Goal: Task Accomplishment & Management: Manage account settings

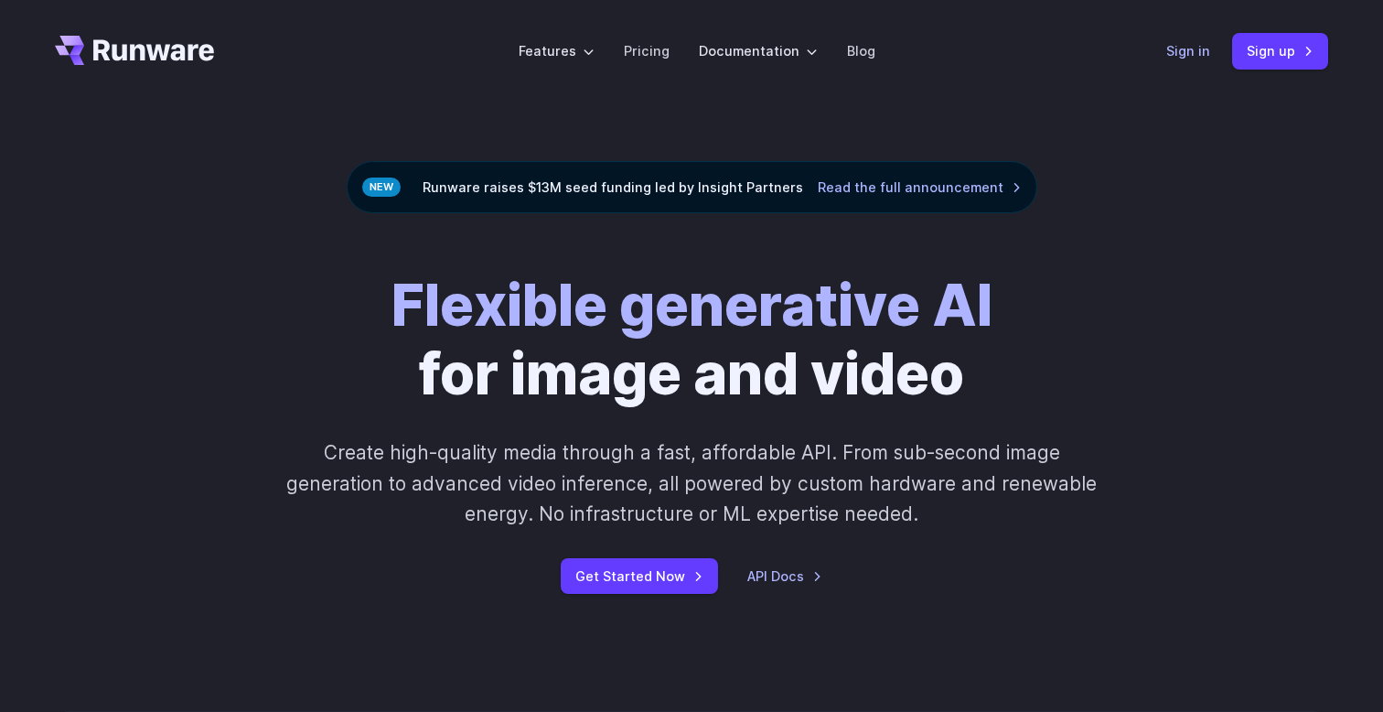
click at [1183, 54] on link "Sign in" at bounding box center [1188, 50] width 44 height 21
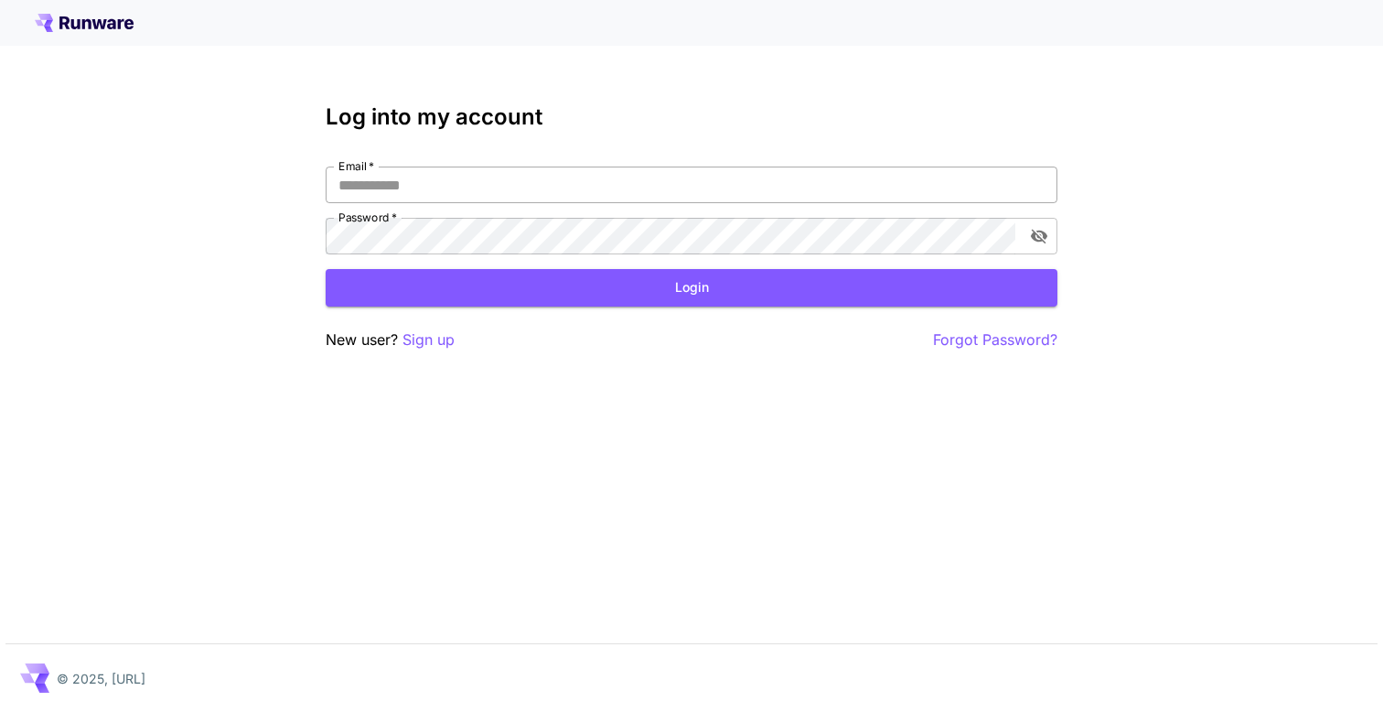
click at [645, 181] on input "Email   *" at bounding box center [692, 184] width 732 height 37
type input "**********"
click button "Login" at bounding box center [692, 287] width 732 height 37
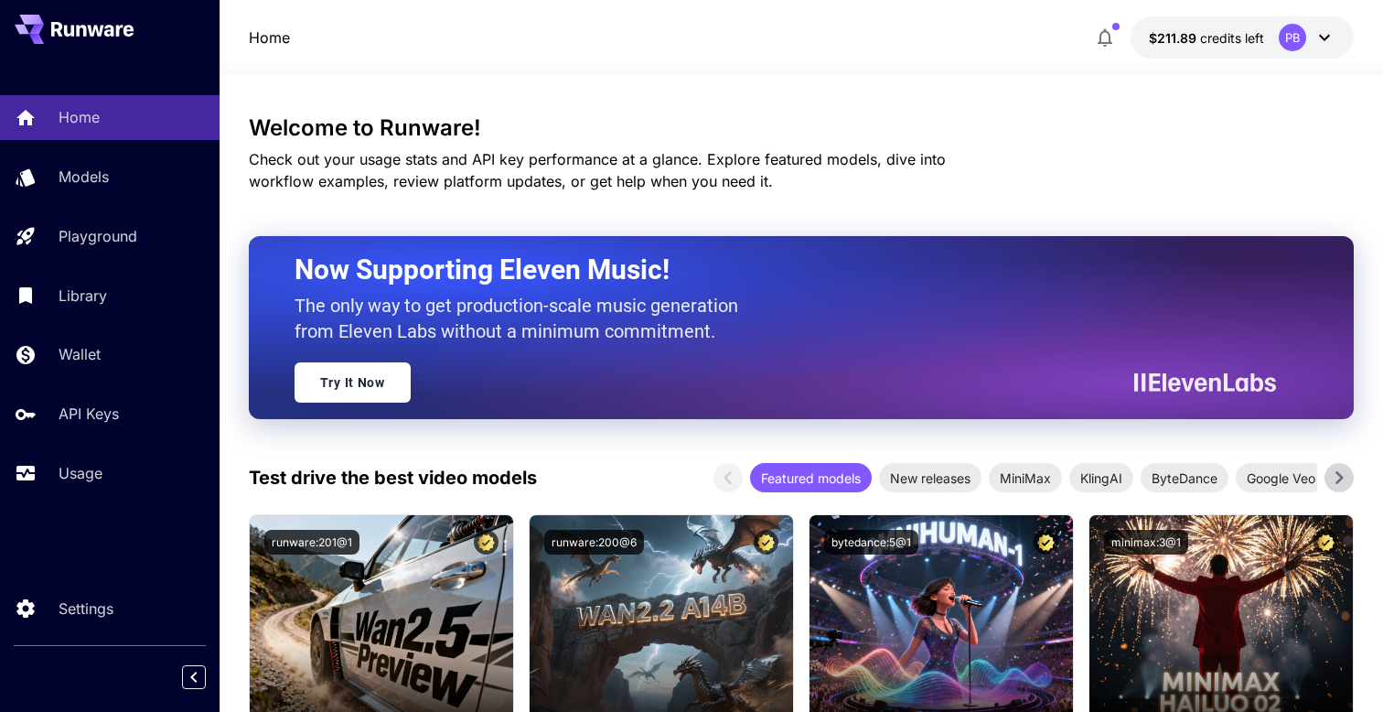
click at [1223, 16] on div "Home $211.89 credits left PB" at bounding box center [801, 37] width 1163 height 75
click at [1213, 41] on span "credits left" at bounding box center [1232, 38] width 64 height 16
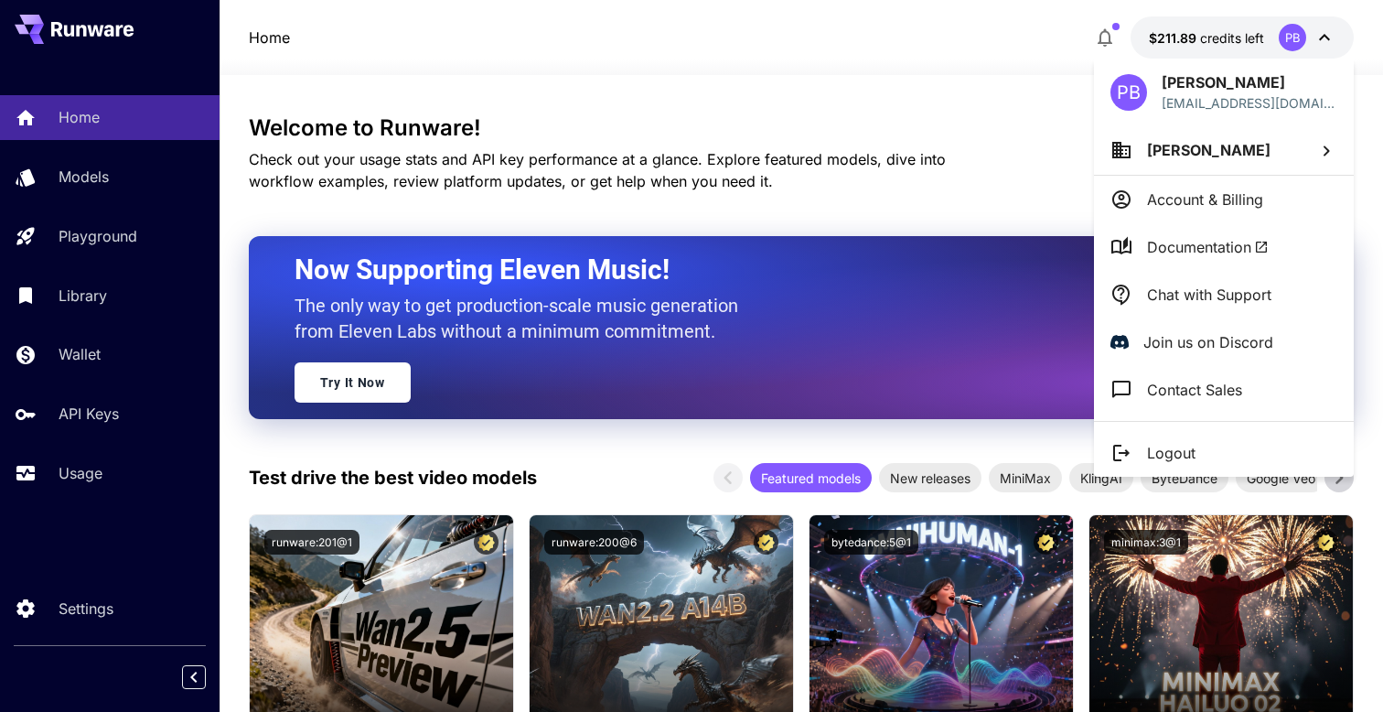
click at [1198, 205] on p "Account & Billing" at bounding box center [1205, 199] width 116 height 22
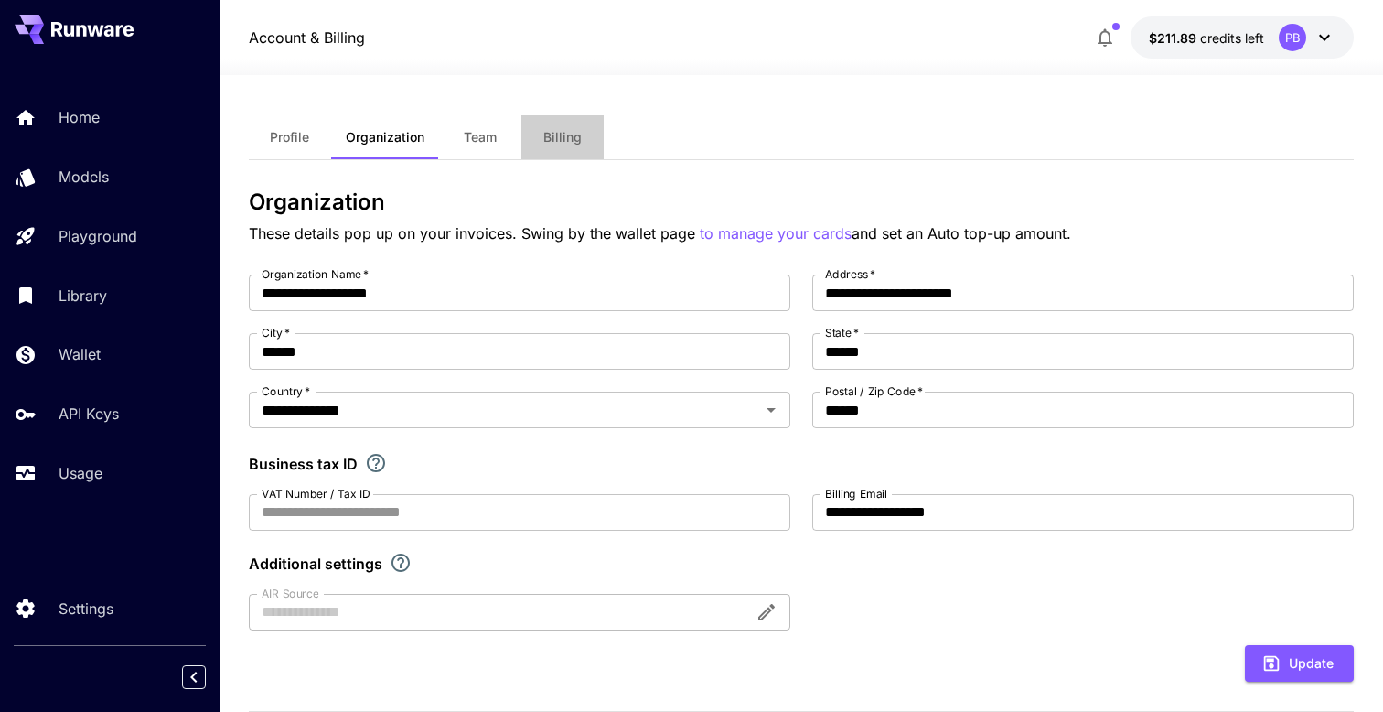
click at [567, 156] on button "Billing" at bounding box center [562, 137] width 82 height 44
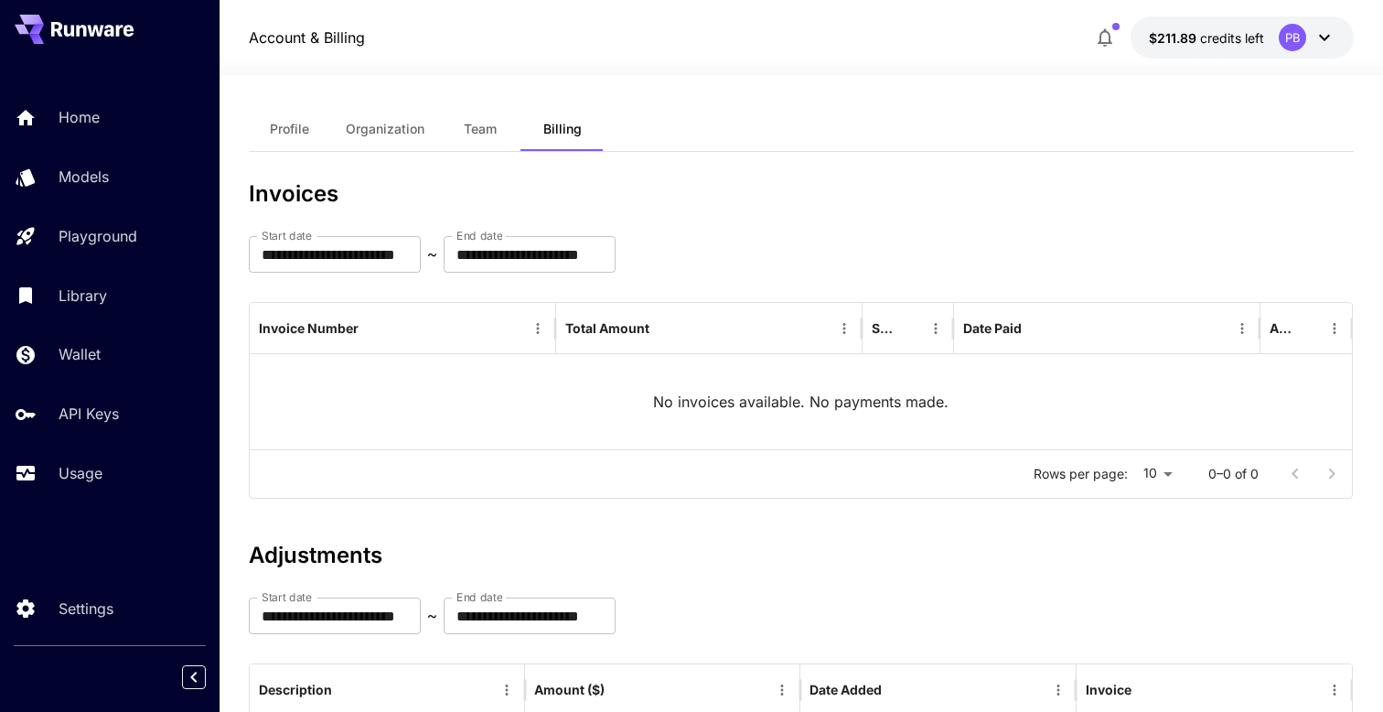
scroll to position [11, 0]
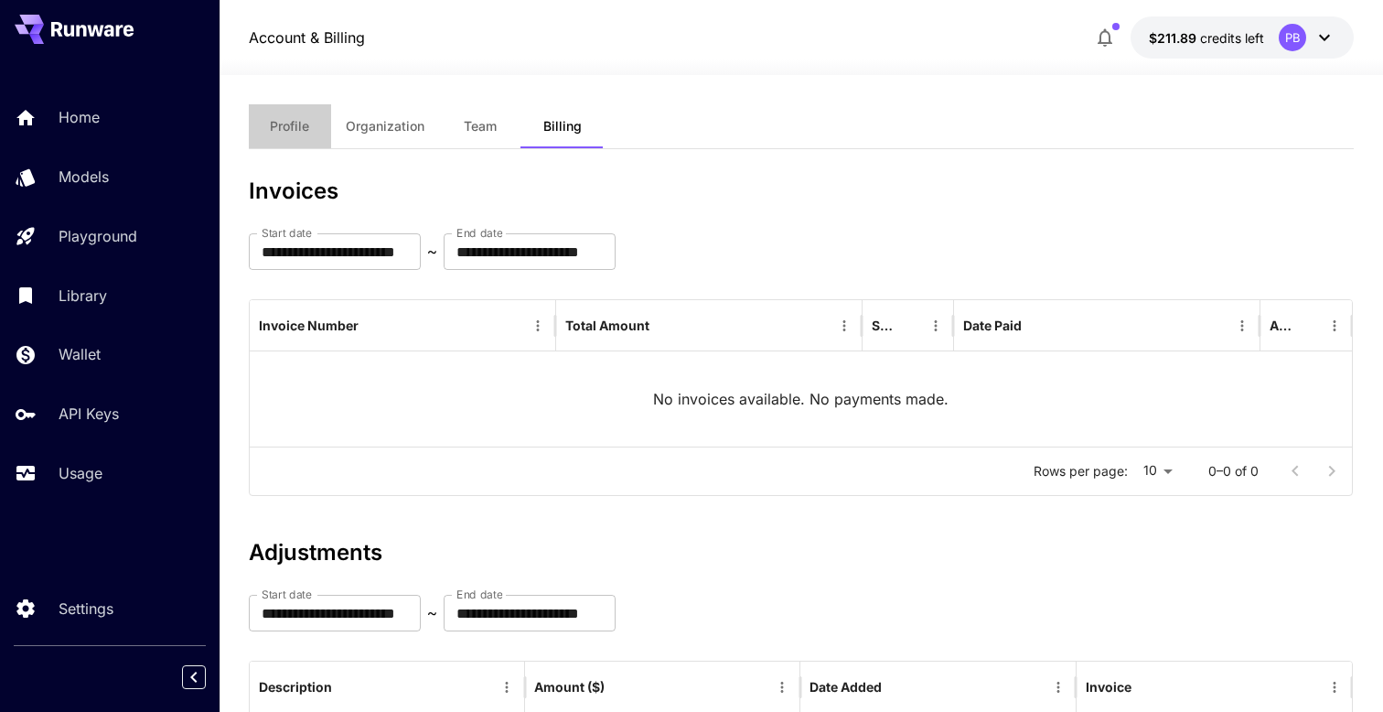
click at [328, 125] on button "Profile" at bounding box center [290, 126] width 82 height 44
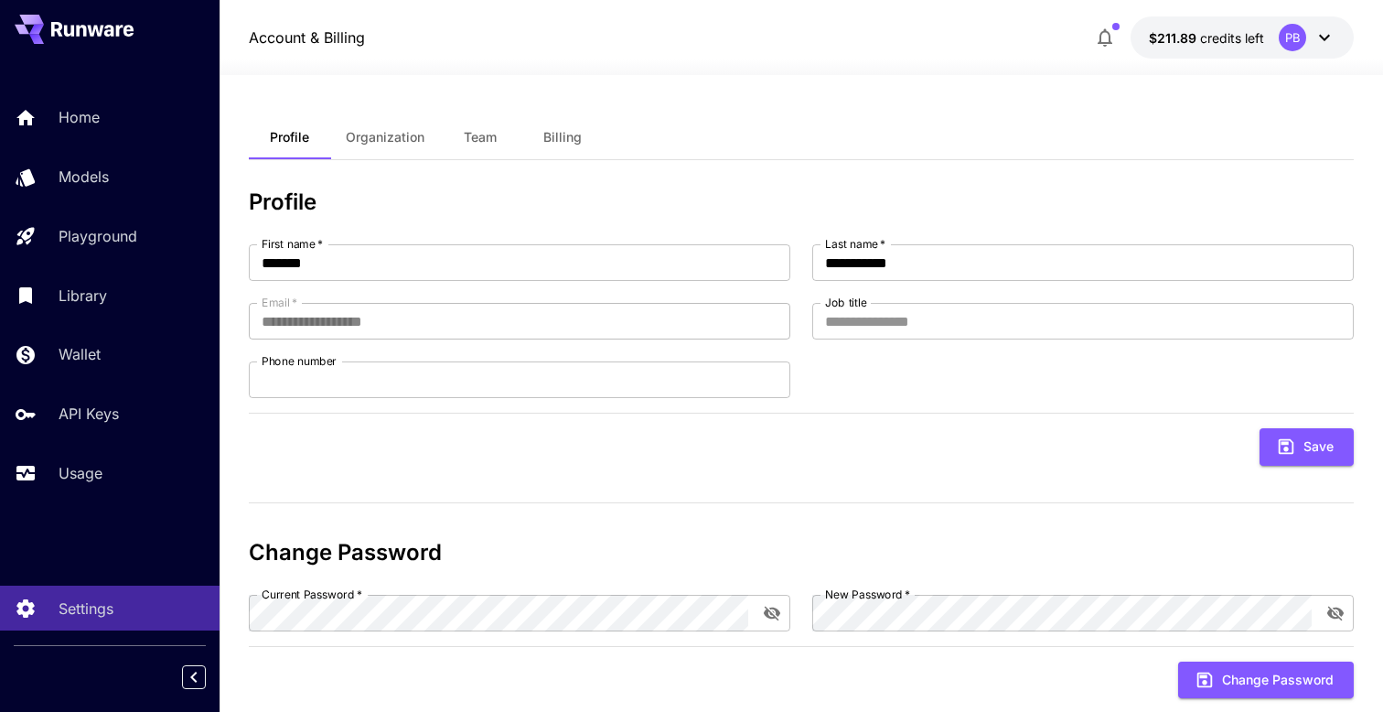
click at [468, 131] on span "Team" at bounding box center [480, 137] width 33 height 16
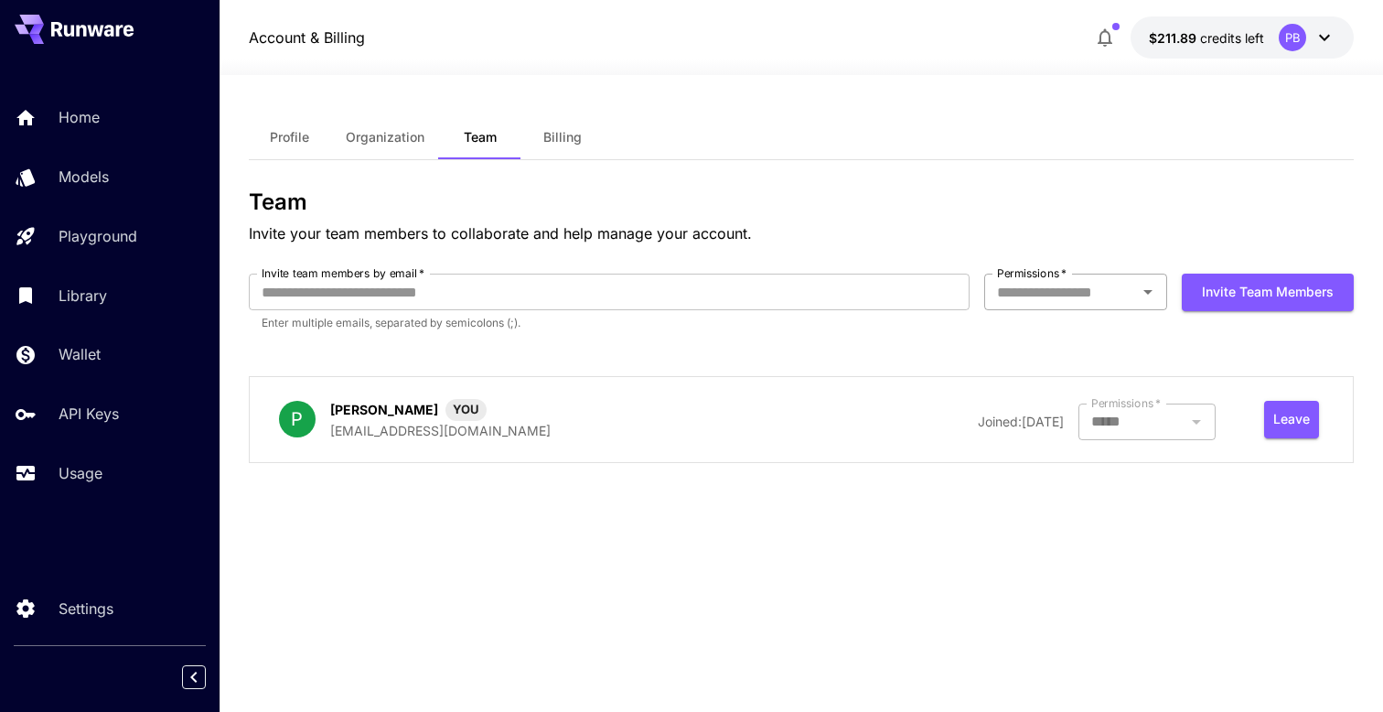
click at [1088, 284] on input "Permissions   *" at bounding box center [1061, 292] width 142 height 26
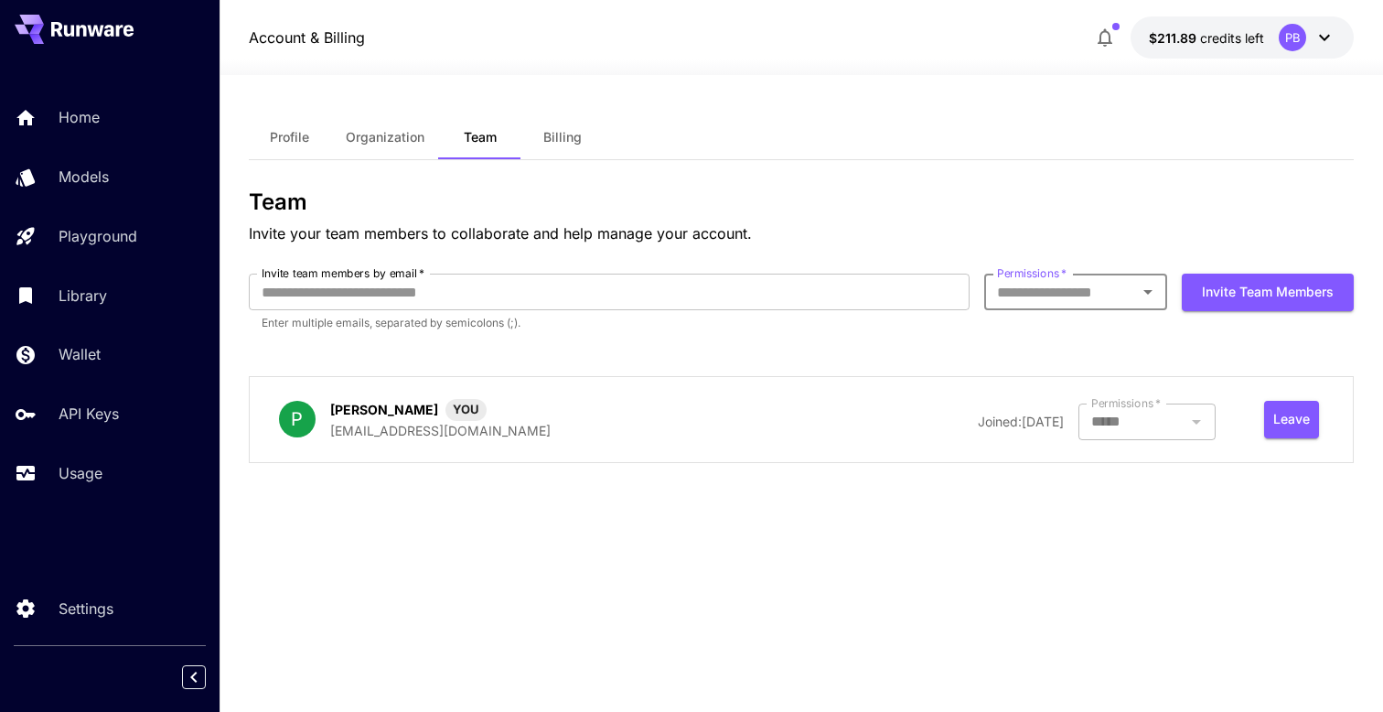
click at [1088, 284] on input "Permissions   *" at bounding box center [1061, 292] width 142 height 26
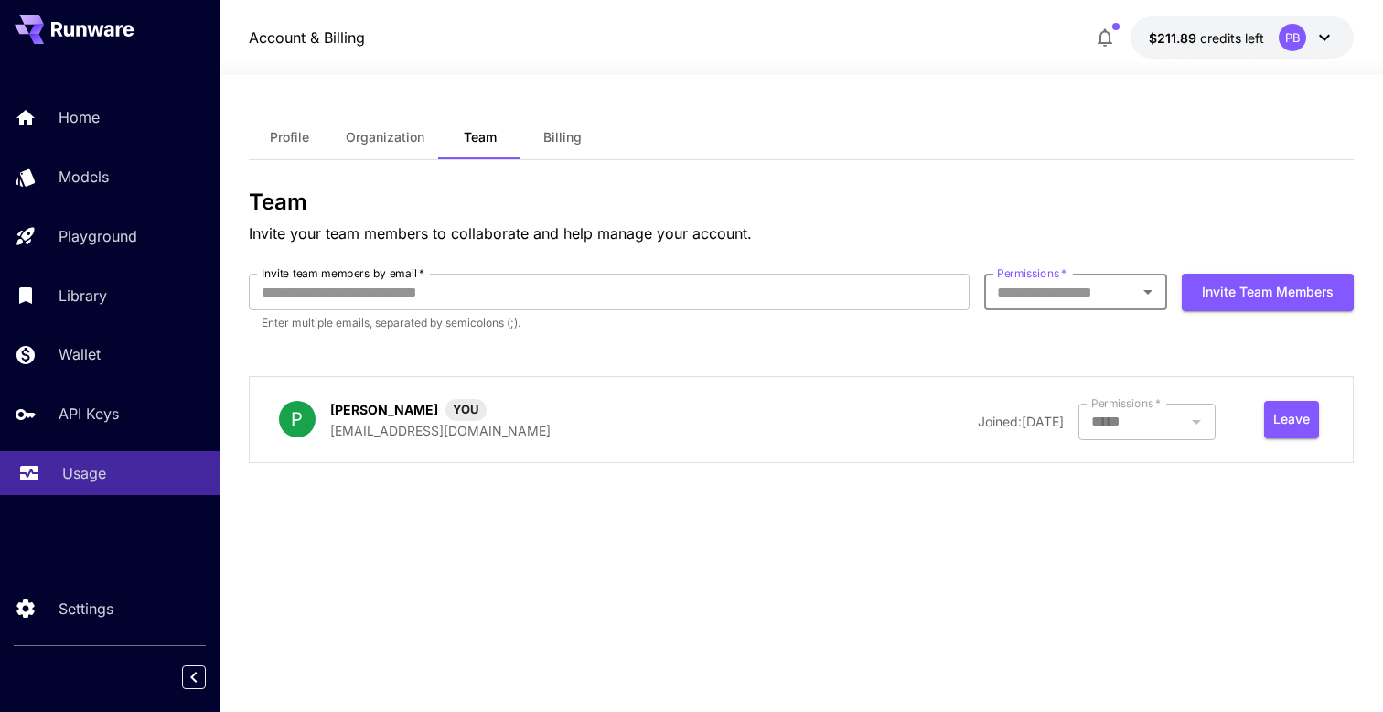
click at [96, 482] on p "Usage" at bounding box center [84, 473] width 44 height 22
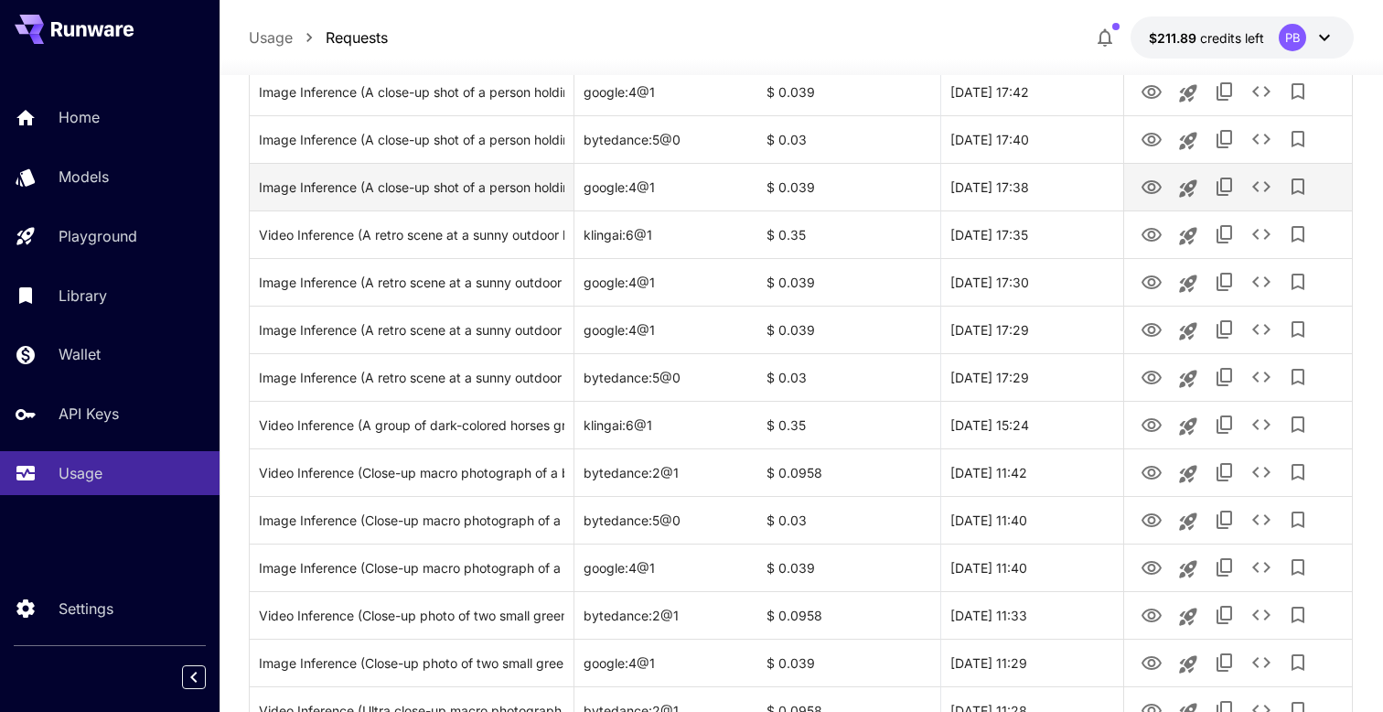
scroll to position [388, 0]
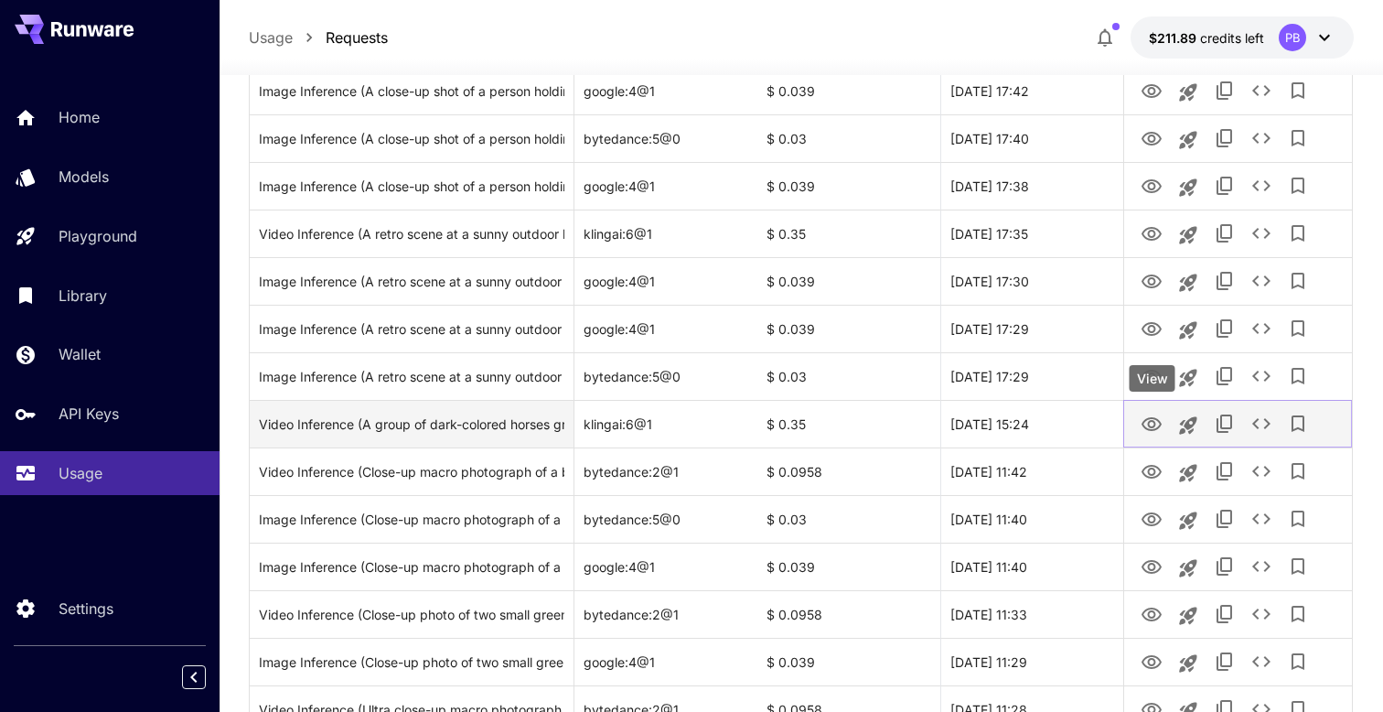
click at [1162, 421] on button "View" at bounding box center [1151, 422] width 37 height 37
click at [1150, 426] on icon "View" at bounding box center [1151, 424] width 20 height 14
click at [1261, 422] on icon "See details" at bounding box center [1261, 423] width 22 height 22
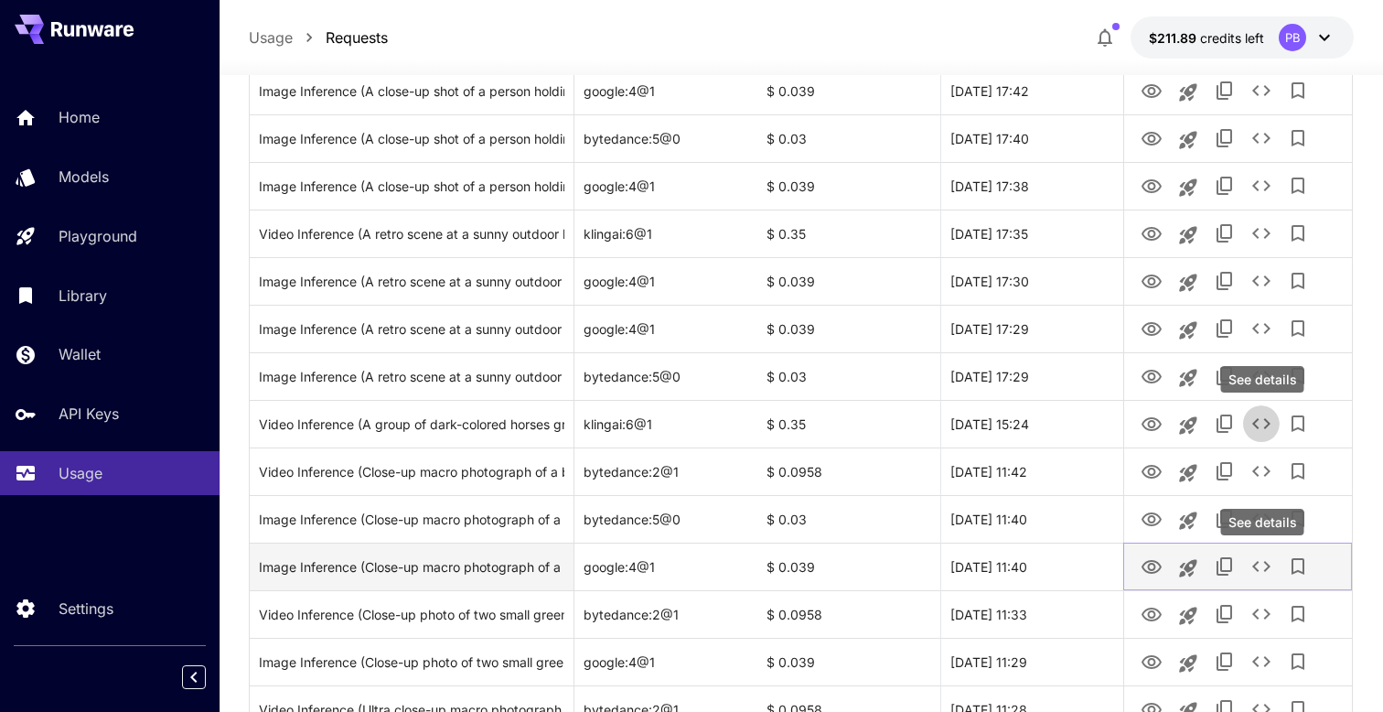
click at [1268, 567] on icon "See details" at bounding box center [1261, 566] width 18 height 11
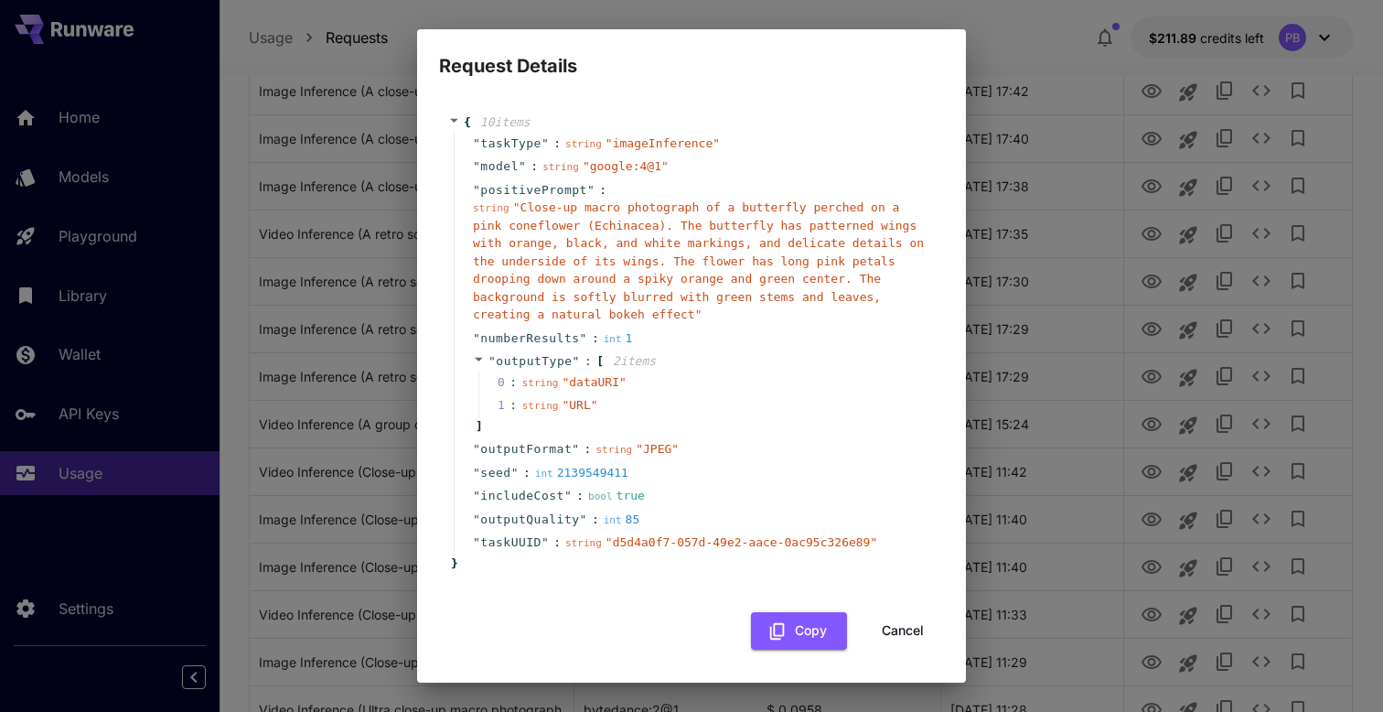
click at [1224, 561] on div "Request Details { 10 item s " taskType " : string " imageInference " " model " …" at bounding box center [691, 356] width 1383 height 712
click at [904, 625] on button "Cancel" at bounding box center [903, 630] width 82 height 37
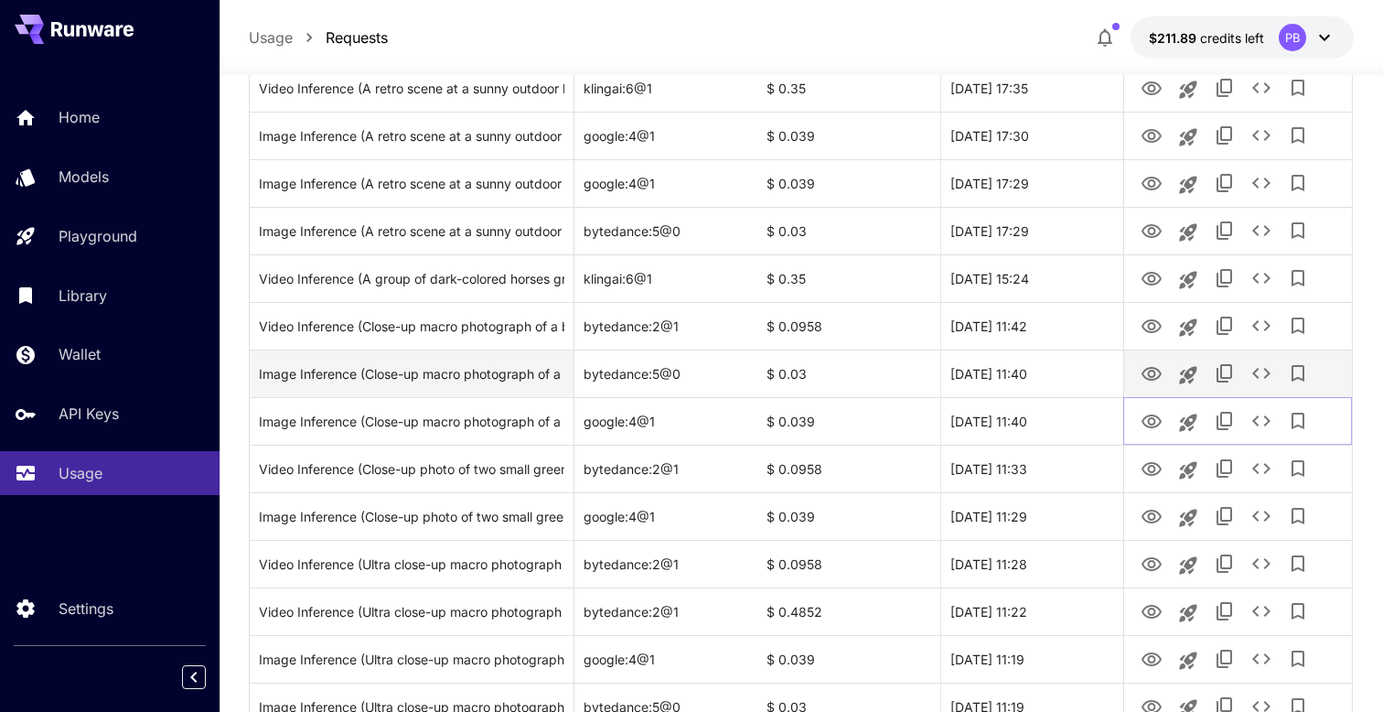
scroll to position [551, 0]
